Goal: Check status: Check status

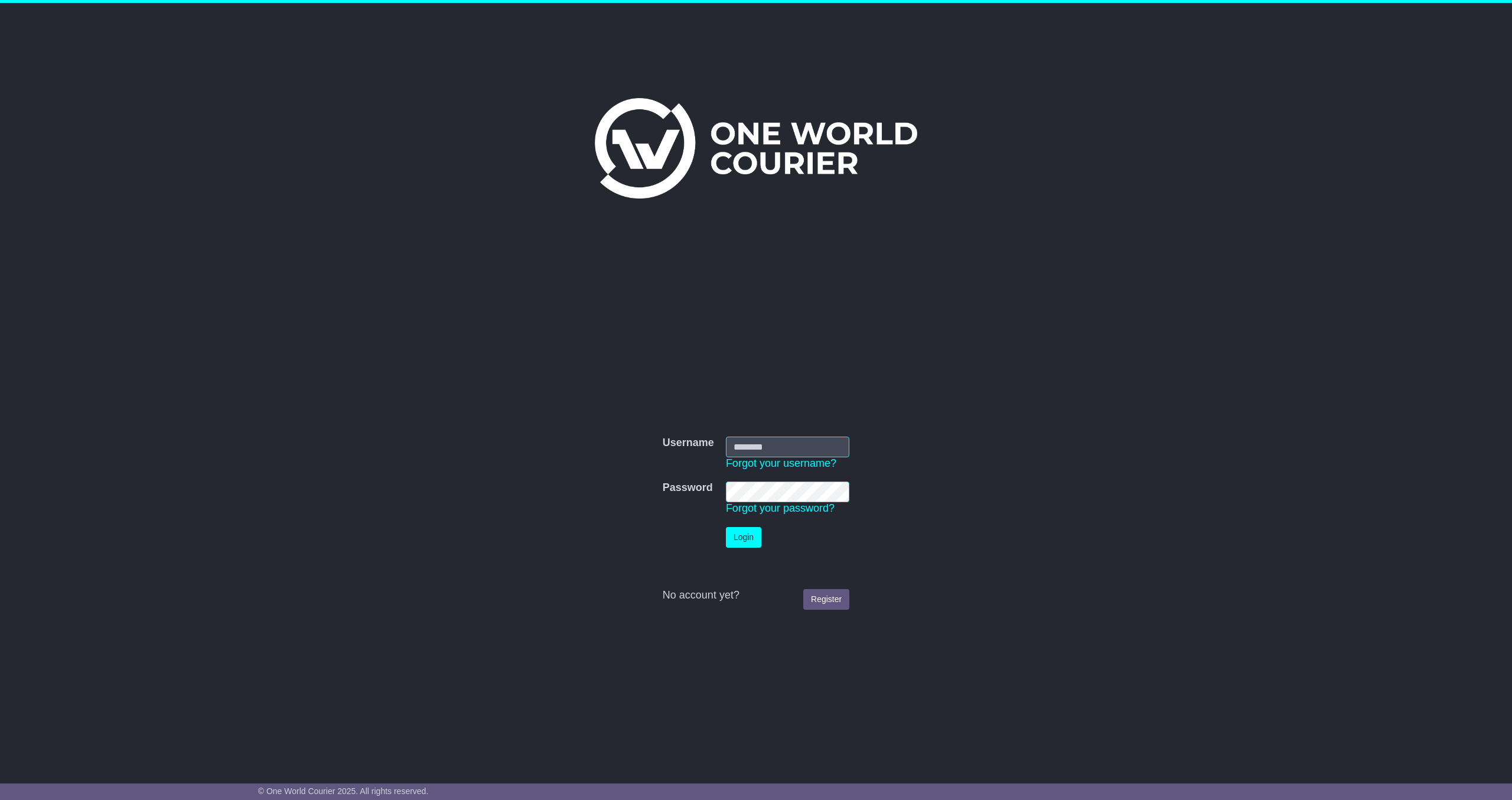
type input "**********"
click at [740, 530] on button "Login" at bounding box center [743, 537] width 35 height 20
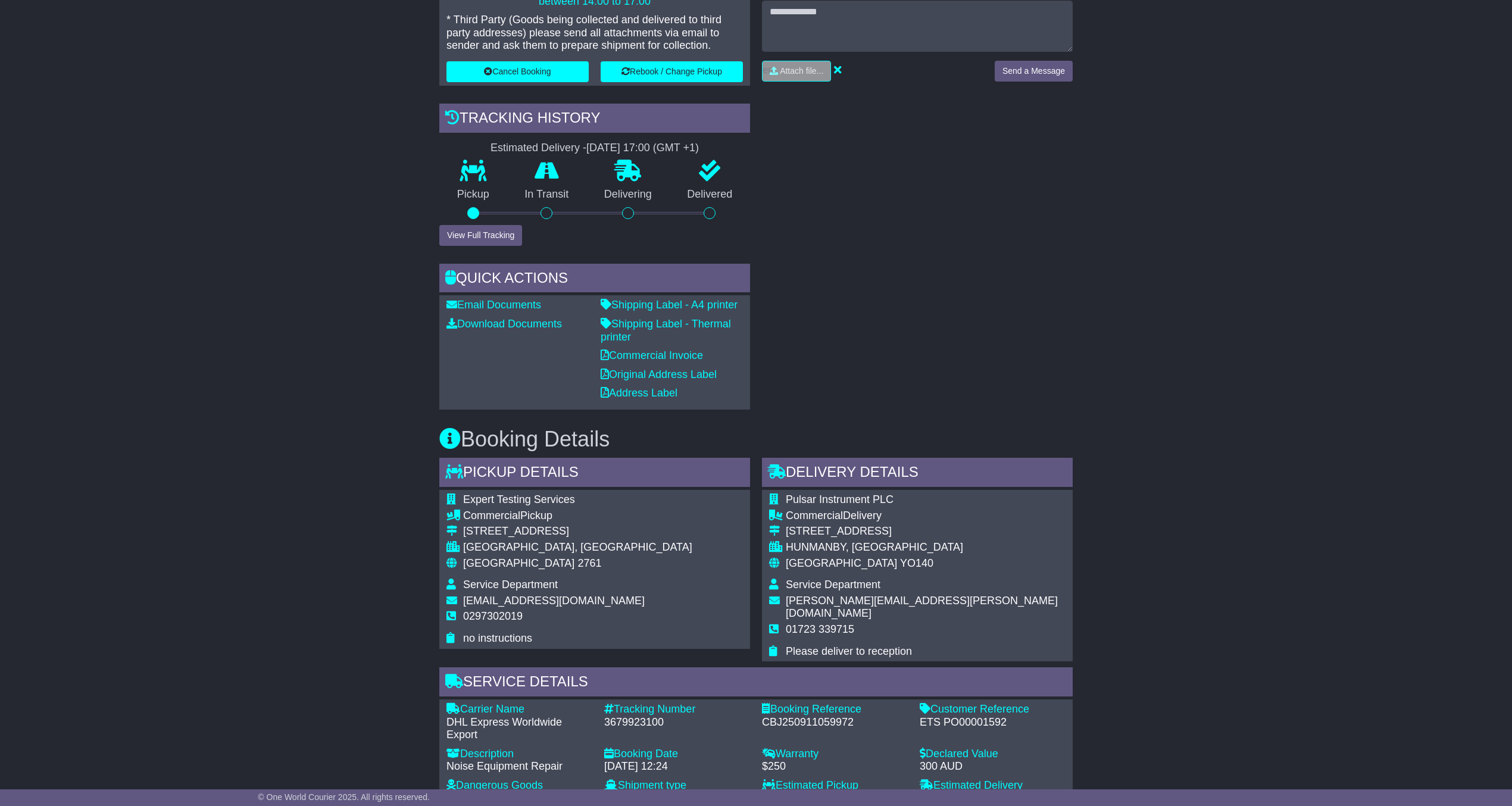
scroll to position [79, 0]
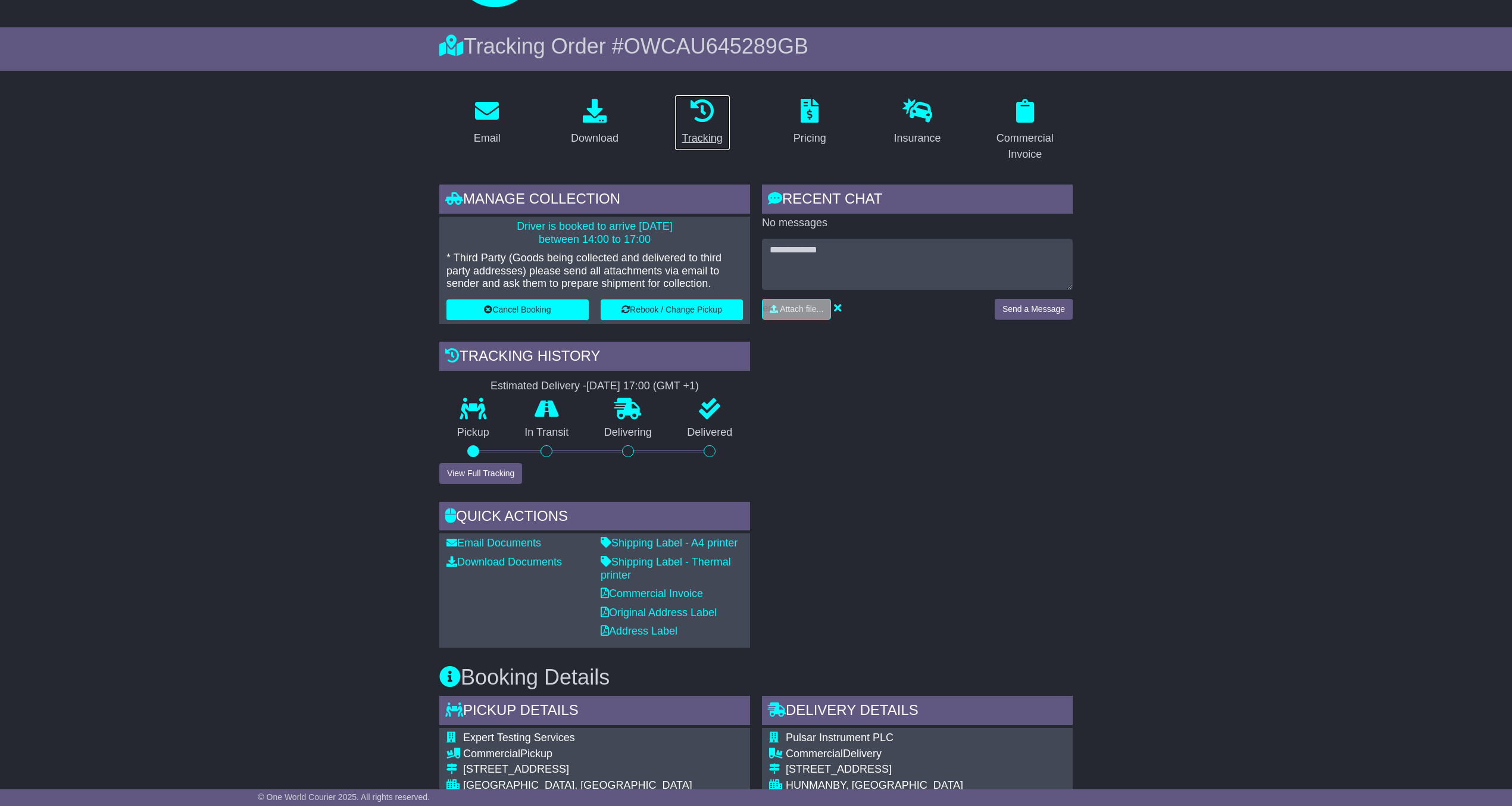
click at [701, 120] on icon at bounding box center [702, 111] width 24 height 24
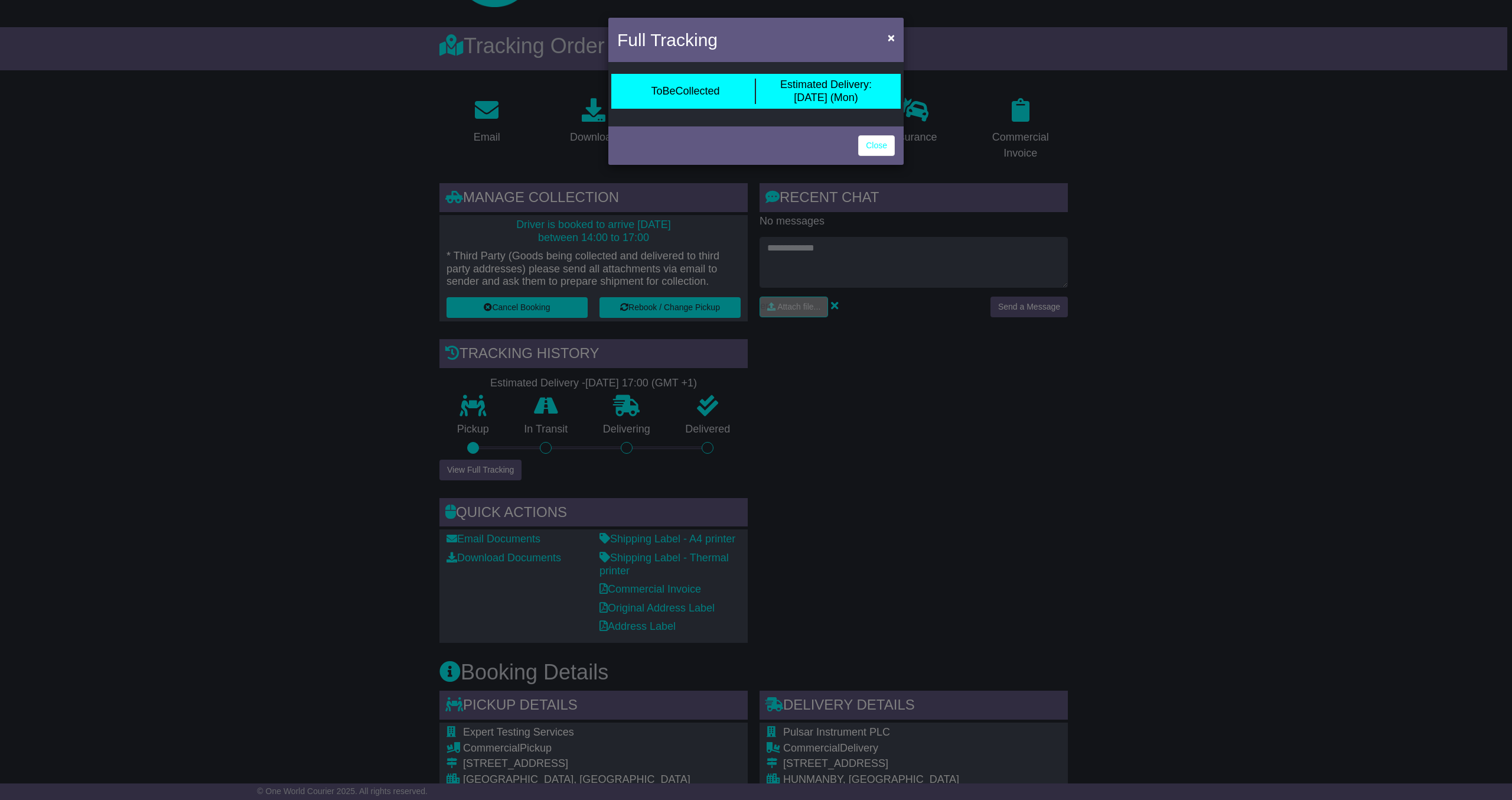
click at [817, 87] on span "Estimated Delivery:" at bounding box center [826, 84] width 91 height 12
click at [881, 148] on link "Close" at bounding box center [876, 145] width 36 height 20
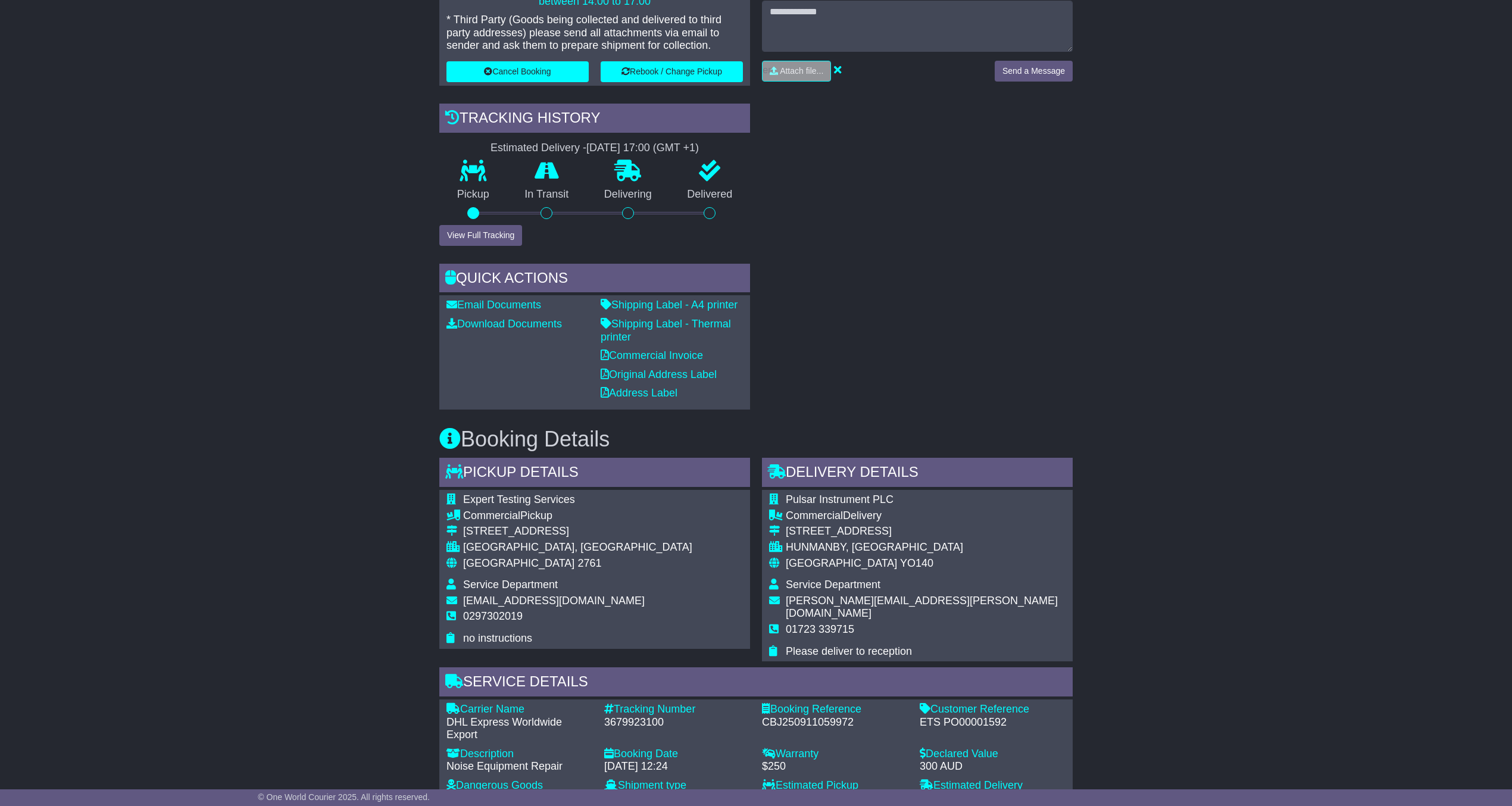
scroll to position [0, 0]
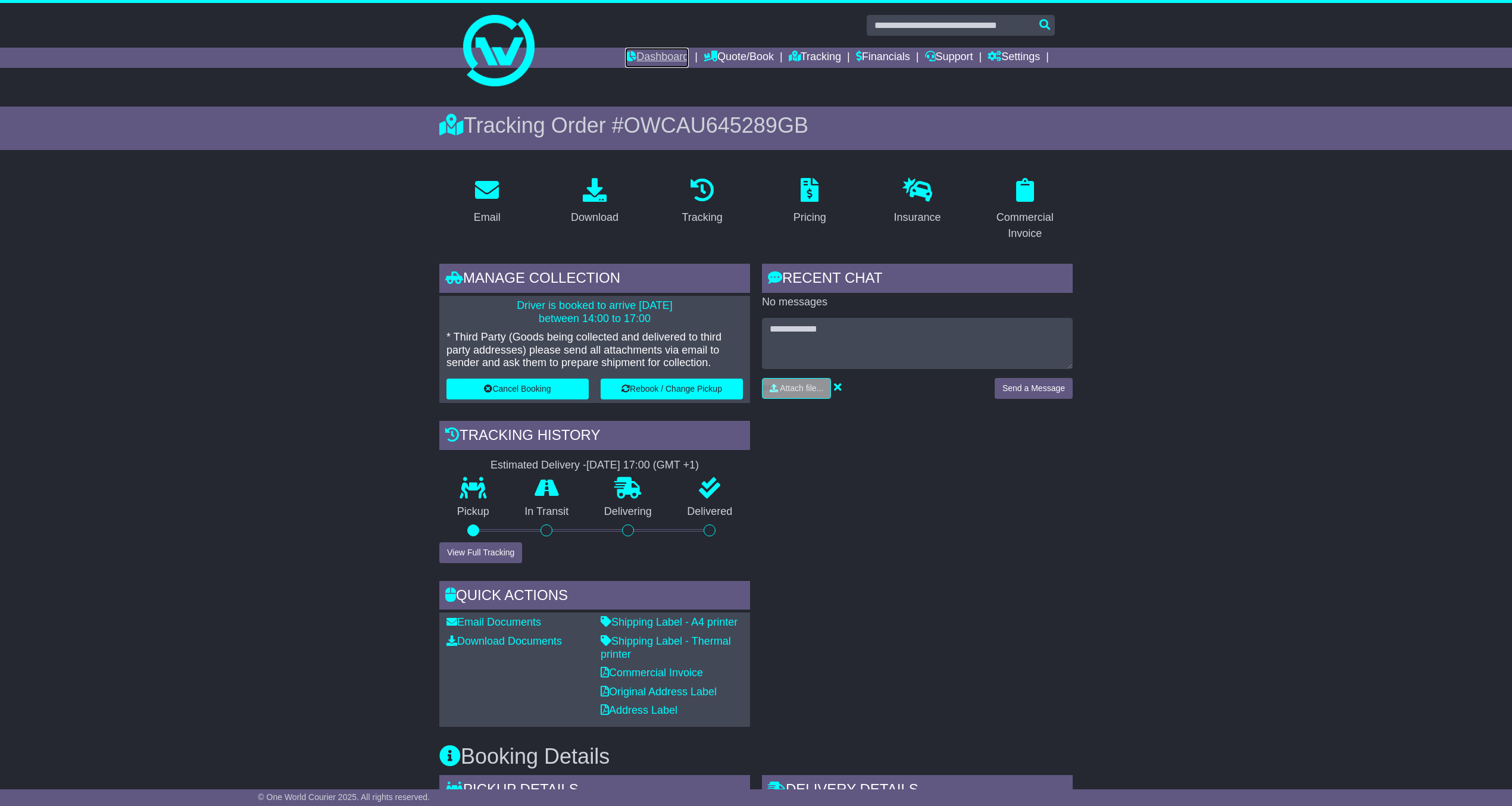
click at [663, 54] on link "Dashboard" at bounding box center [657, 57] width 64 height 20
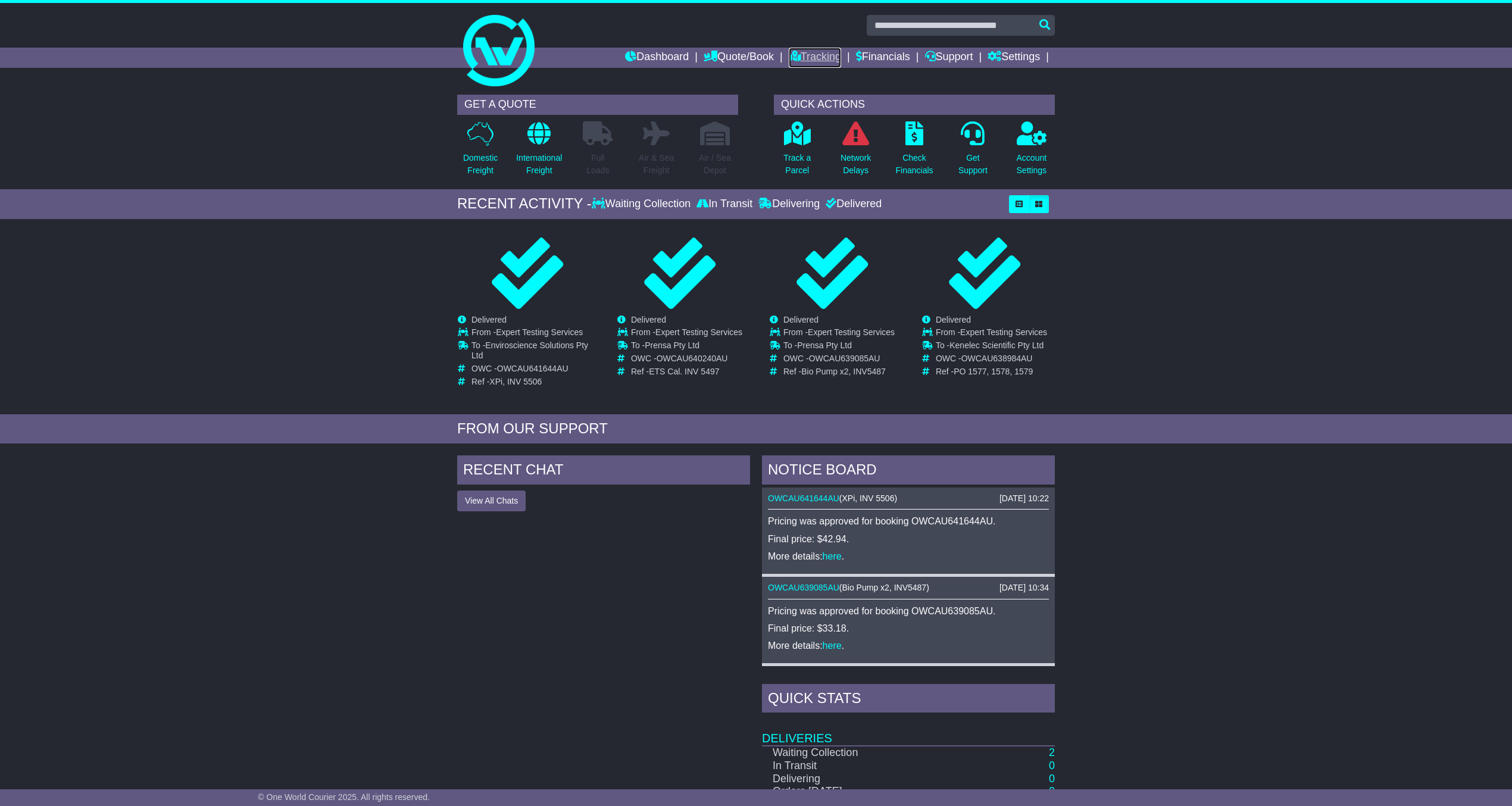
click at [808, 58] on link "Tracking" at bounding box center [815, 57] width 52 height 20
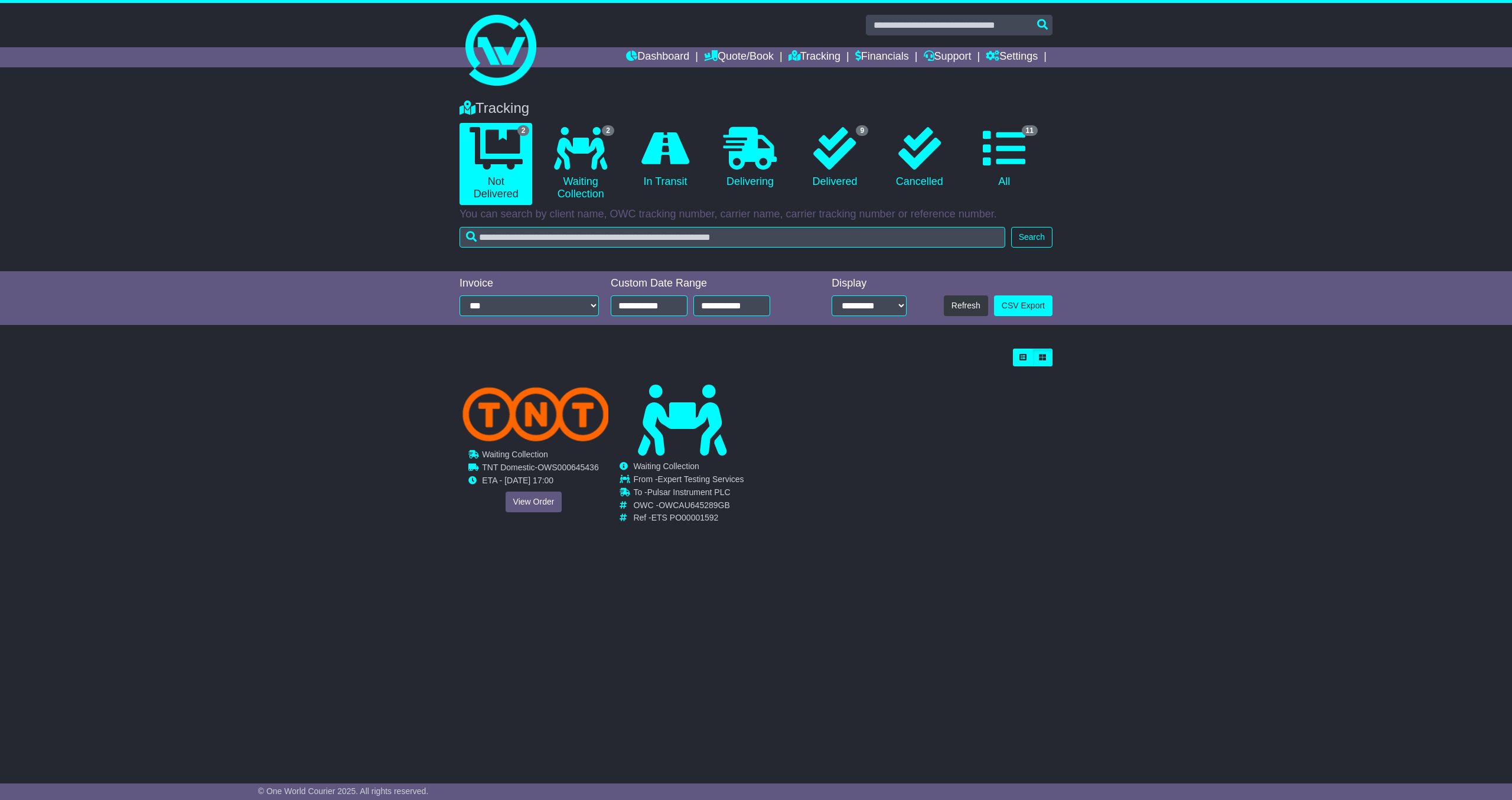
click at [520, 460] on div "Cancelled Waiting Collection In Transit ToBeCollected To - OWC - -" at bounding box center [534, 455] width 147 height 142
click at [535, 499] on link "View Order" at bounding box center [534, 501] width 57 height 20
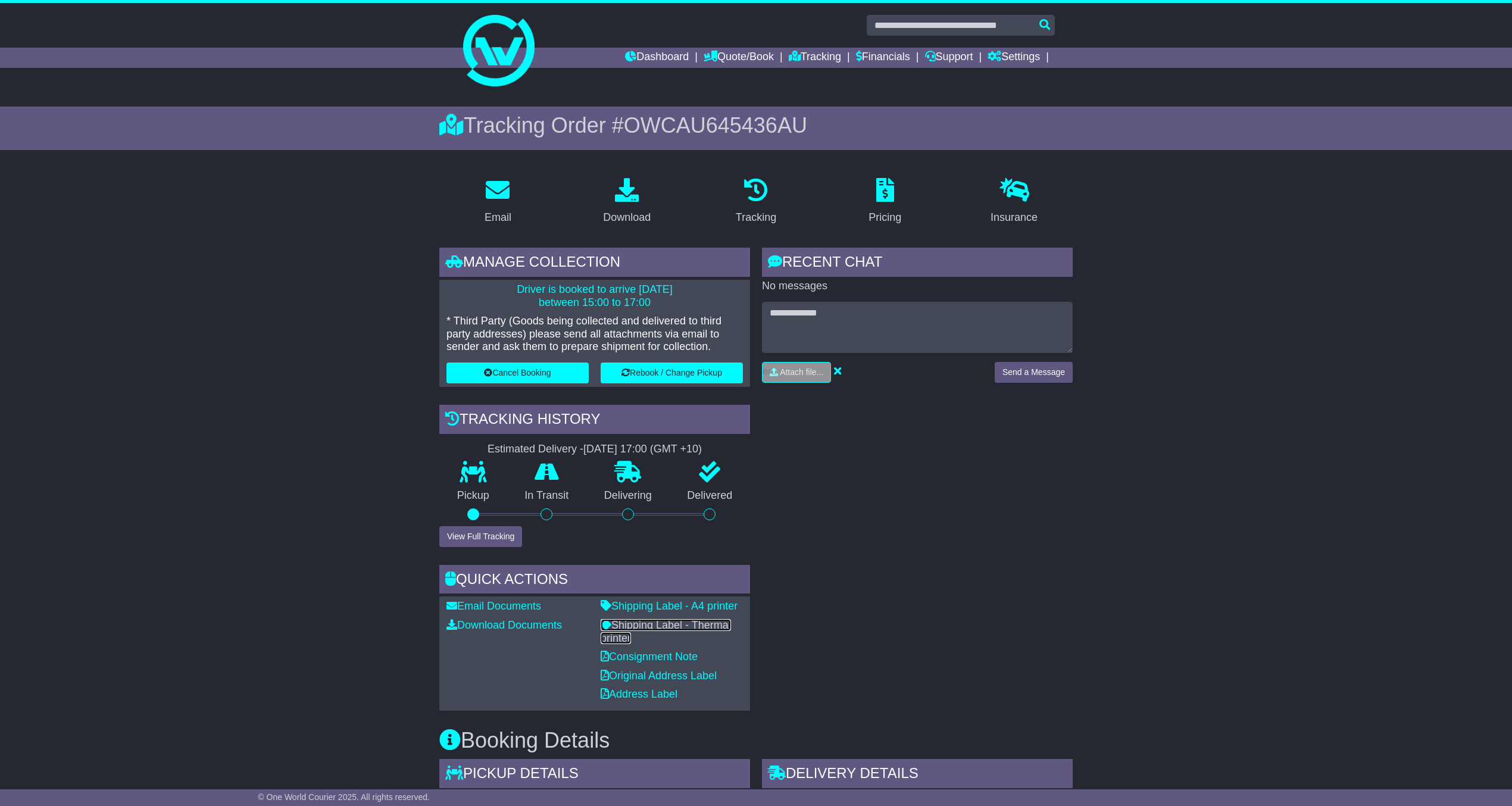
click at [686, 620] on link "Shipping Label - Thermal printer" at bounding box center [665, 632] width 130 height 25
